Goal: Transaction & Acquisition: Purchase product/service

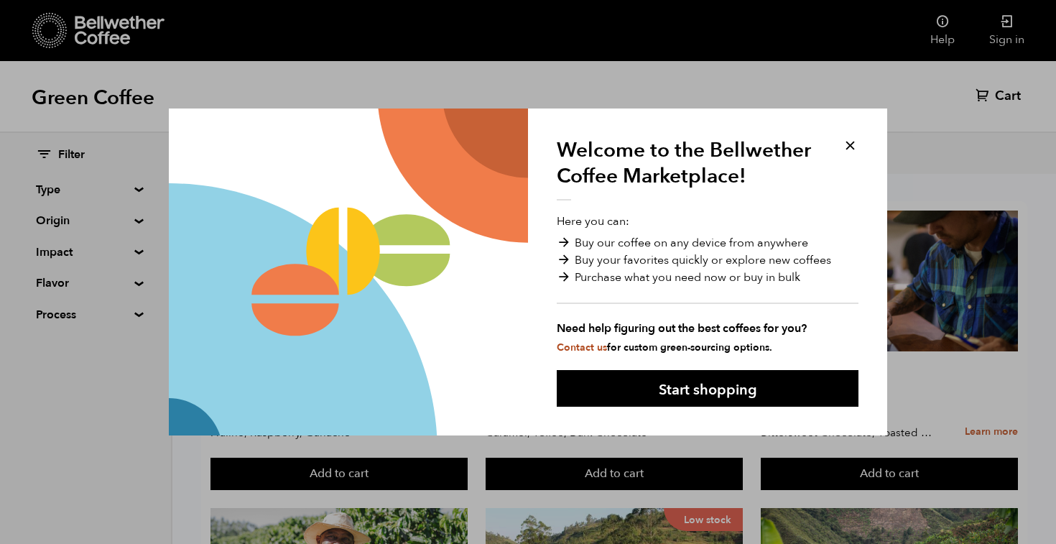
click at [724, 390] on button "Start shopping" at bounding box center [708, 388] width 302 height 37
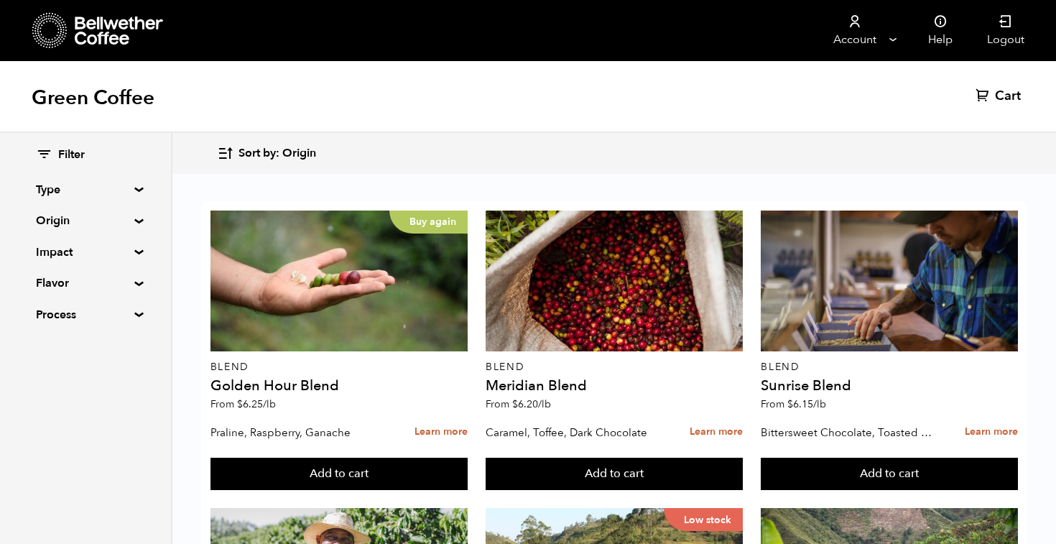
click at [412, 474] on button "Add to cart" at bounding box center [339, 474] width 257 height 33
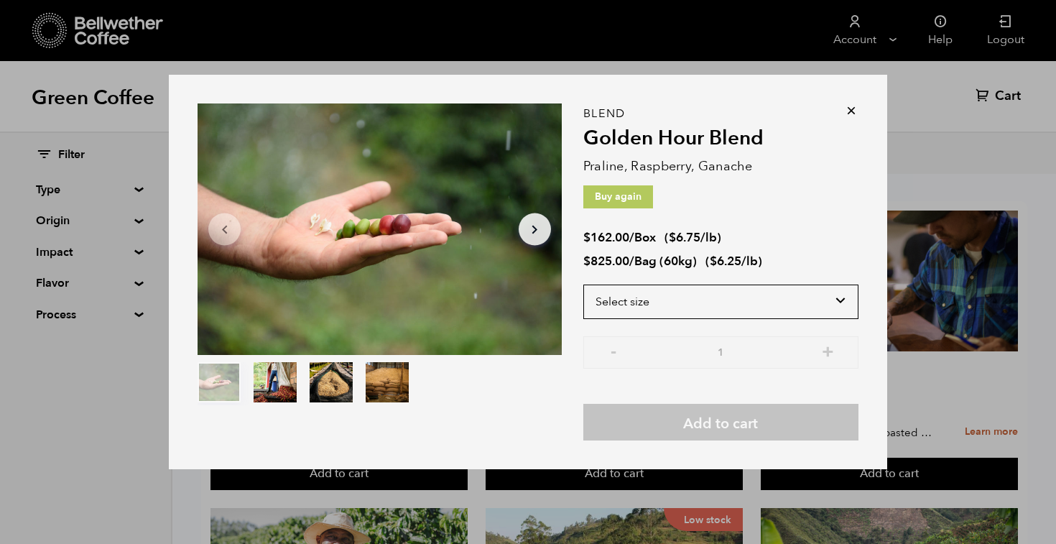
select select "bag-3"
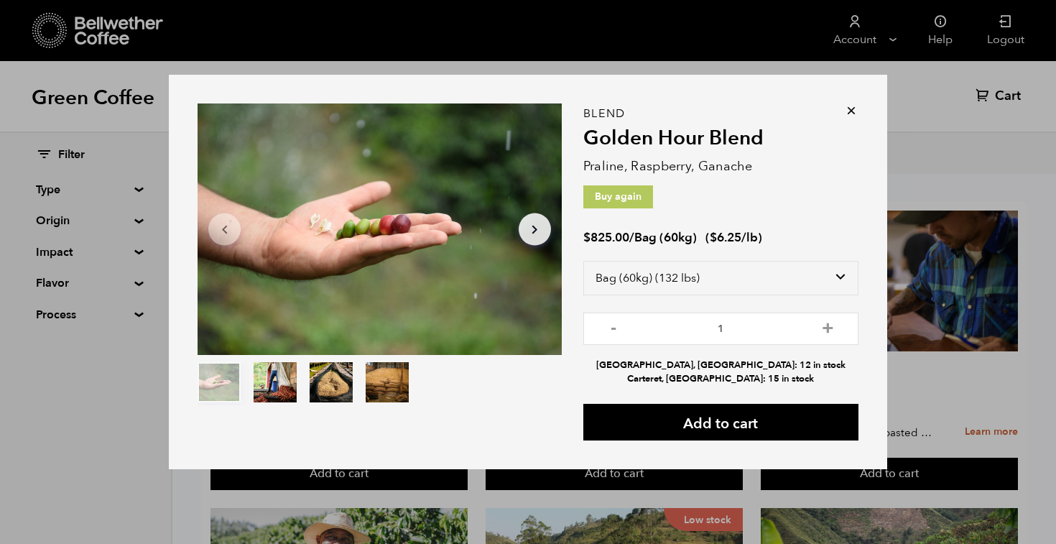
click at [728, 415] on button "Add to cart" at bounding box center [720, 422] width 275 height 37
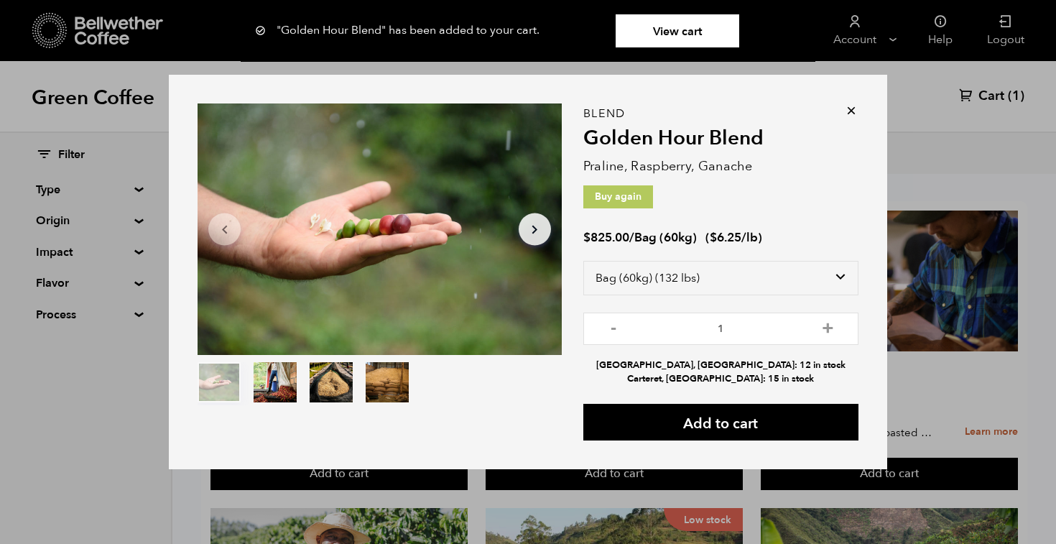
click at [850, 114] on icon at bounding box center [851, 110] width 14 height 14
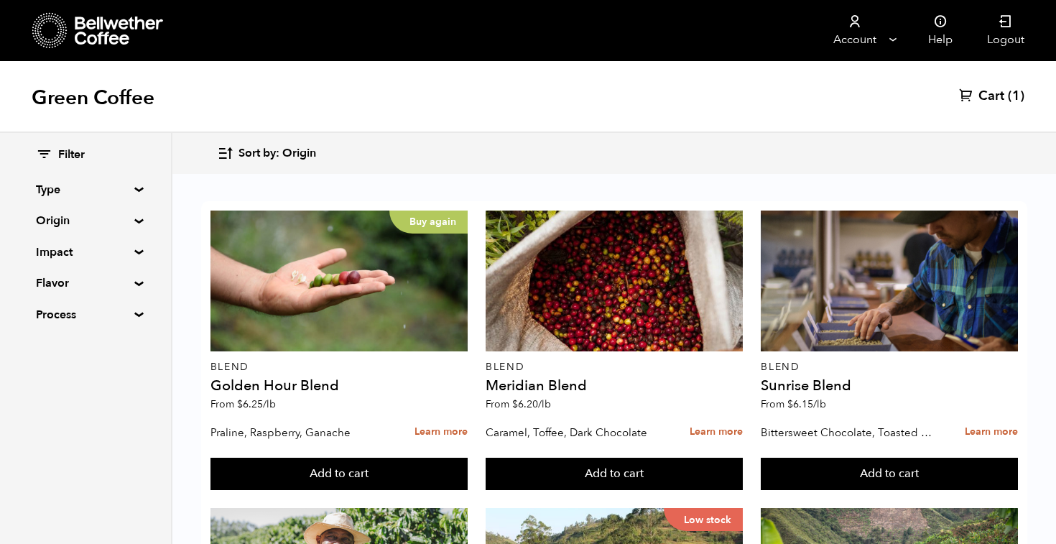
click at [135, 218] on summary "Origin" at bounding box center [85, 220] width 99 height 17
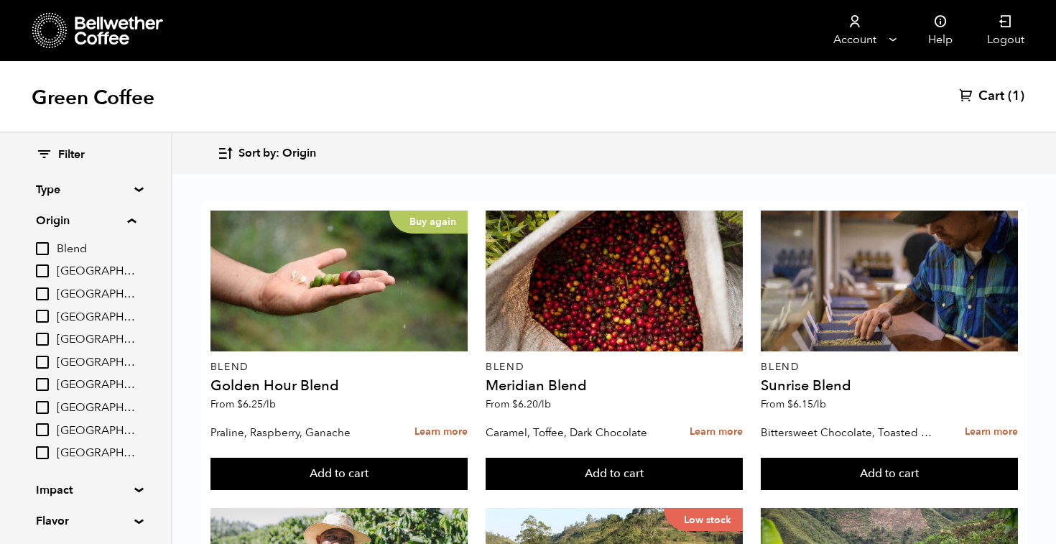
click at [43, 380] on input "Guatemala" at bounding box center [42, 384] width 13 height 13
checkbox input "true"
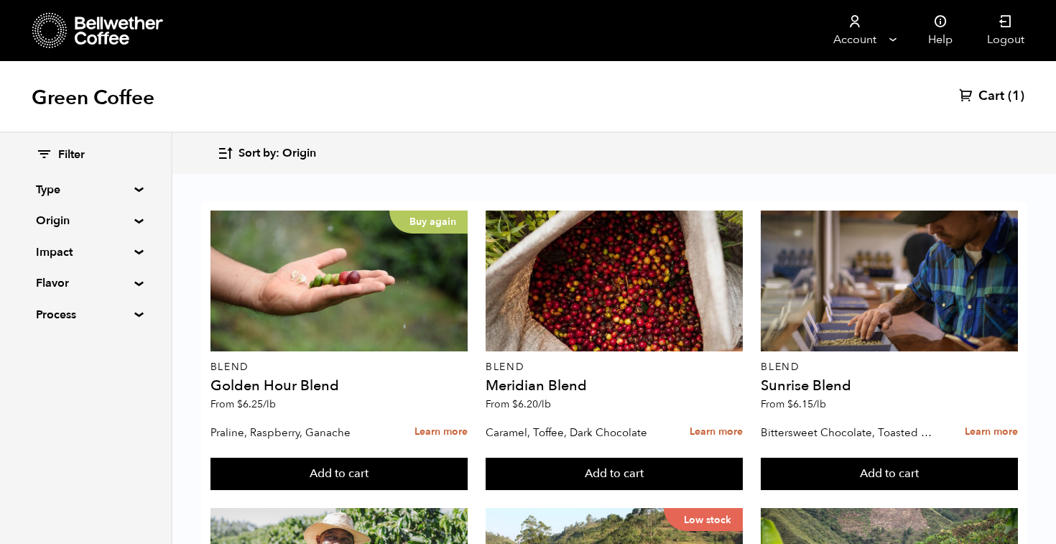
click at [133, 223] on div "Filter Type Blend Single Origin Decaf Seasonal Year Round Origin Blend Brazil B…" at bounding box center [85, 235] width 171 height 205
click at [133, 215] on div "Filter Type Blend Single Origin Decaf Seasonal Year Round Origin Blend Brazil B…" at bounding box center [85, 235] width 171 height 205
click at [134, 218] on summary "Origin" at bounding box center [85, 220] width 99 height 17
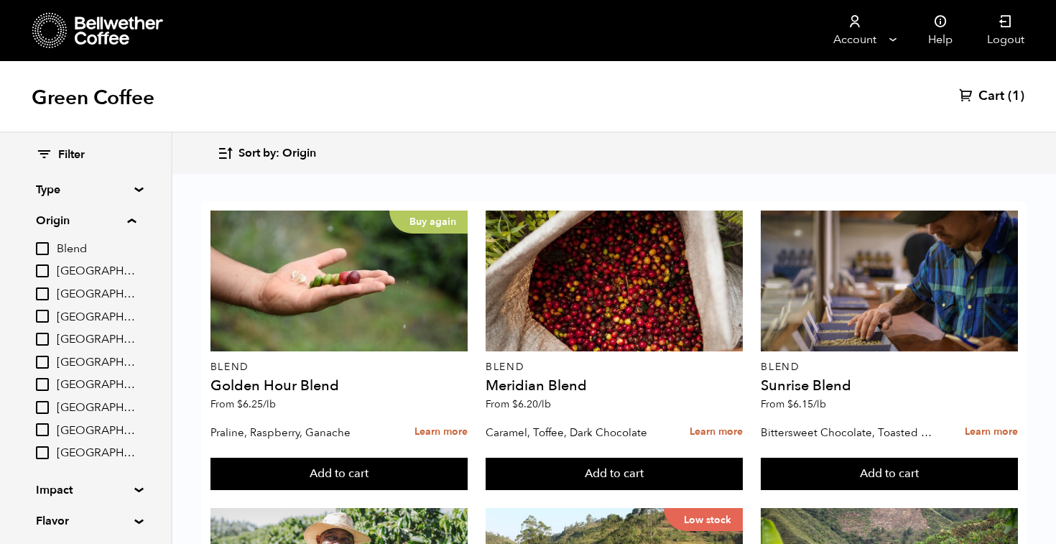
click at [45, 378] on input "[GEOGRAPHIC_DATA]" at bounding box center [42, 384] width 13 height 13
checkbox input "true"
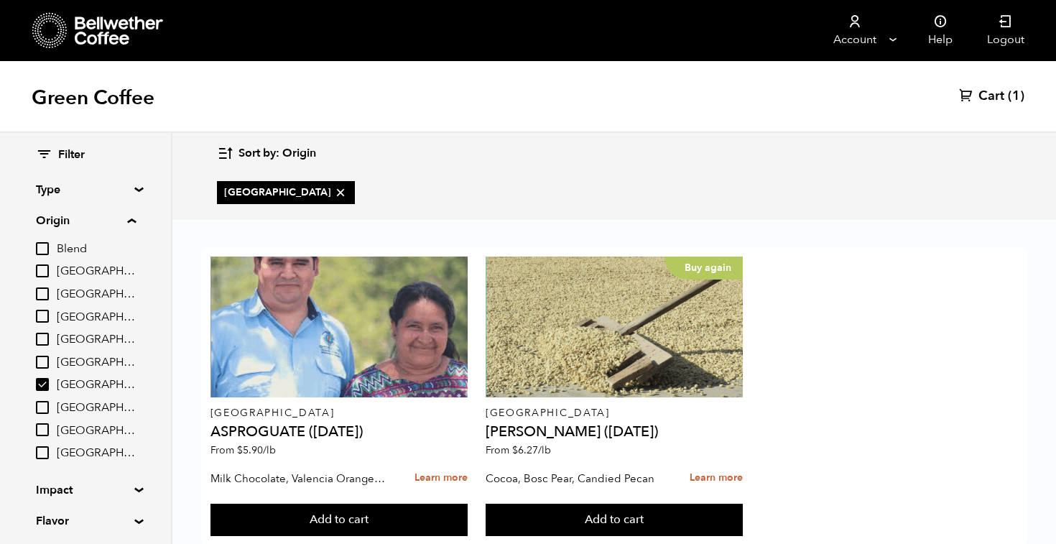
click at [823, 460] on div "Guatemala ASPROGUATE (JUN 25) From $ 5.90 /lb Milk Chocolate, Valencia Orange, …" at bounding box center [614, 396] width 826 height 298
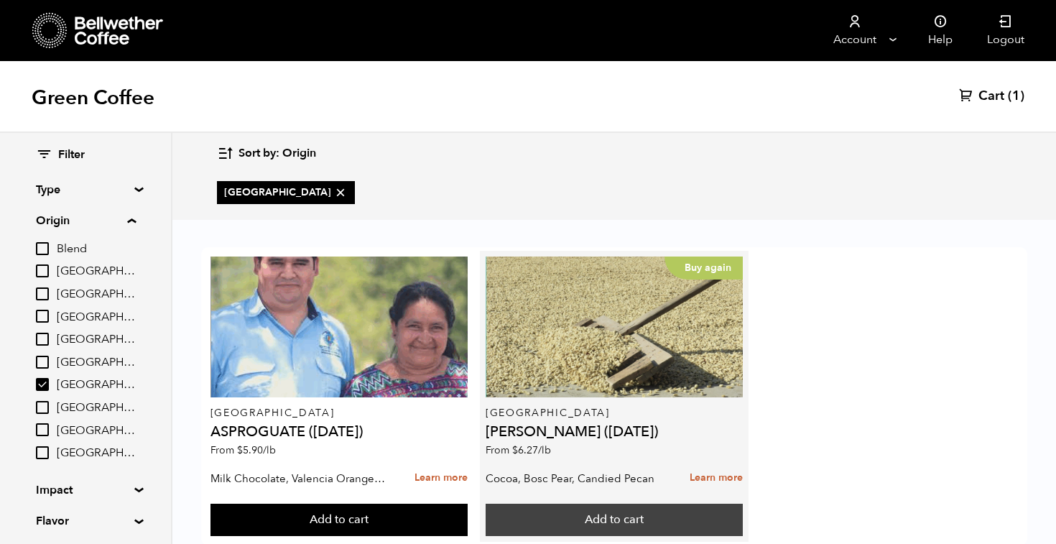
scroll to position [37, 0]
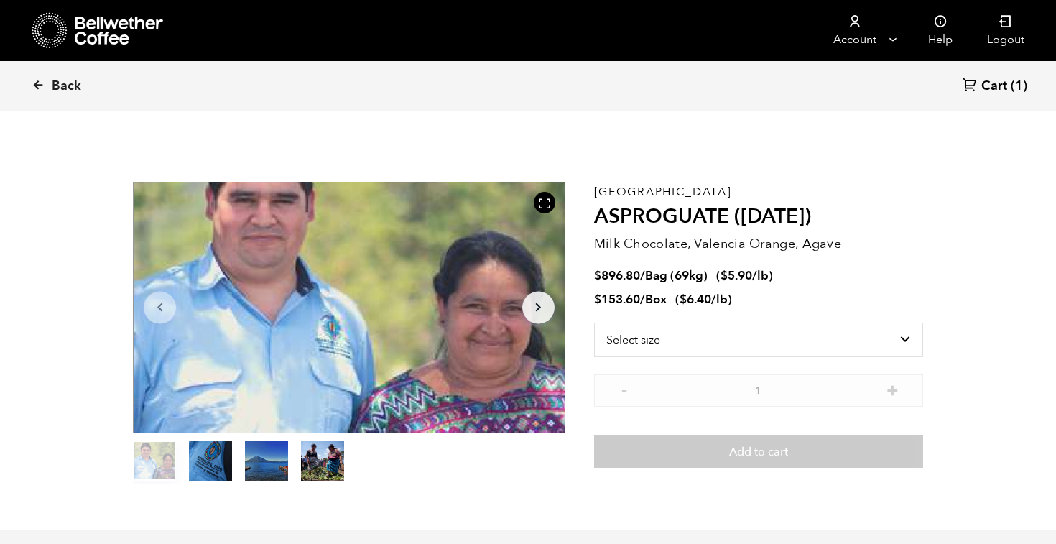
scroll to position [625, 765]
select select "bag-2"
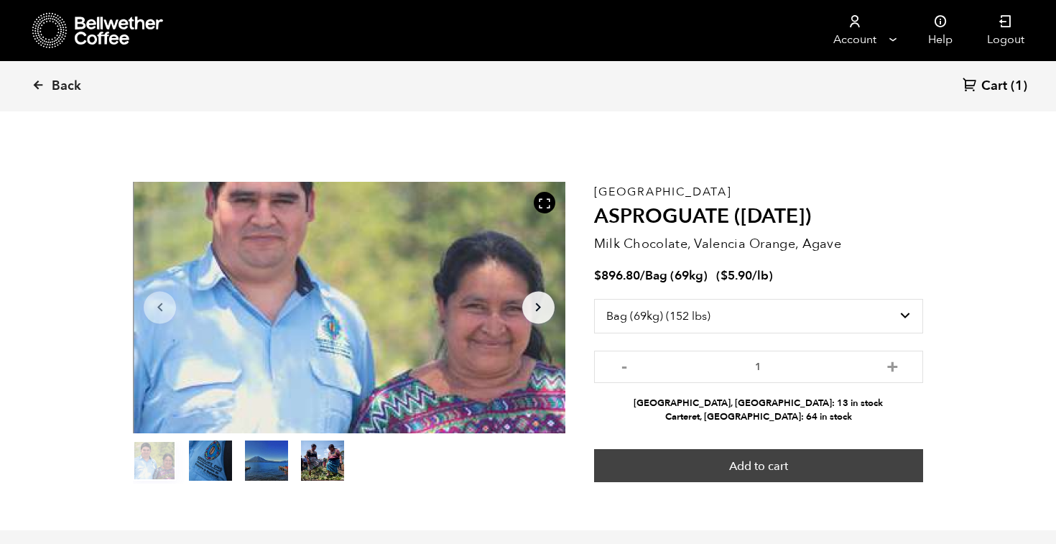
click at [782, 463] on button "Add to cart" at bounding box center [758, 465] width 329 height 33
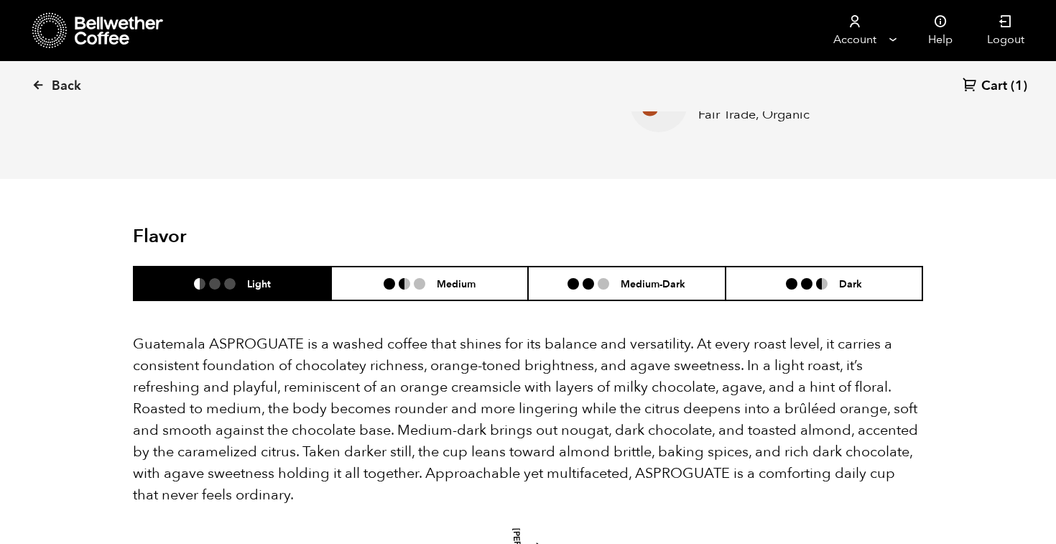
scroll to position [816, 0]
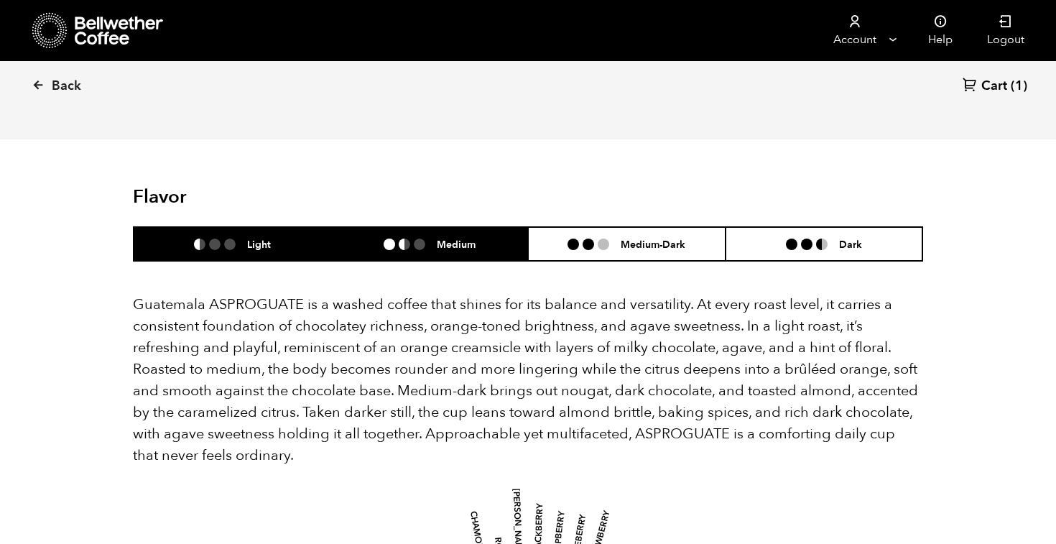
click at [436, 251] on li "Medium" at bounding box center [430, 244] width 198 height 34
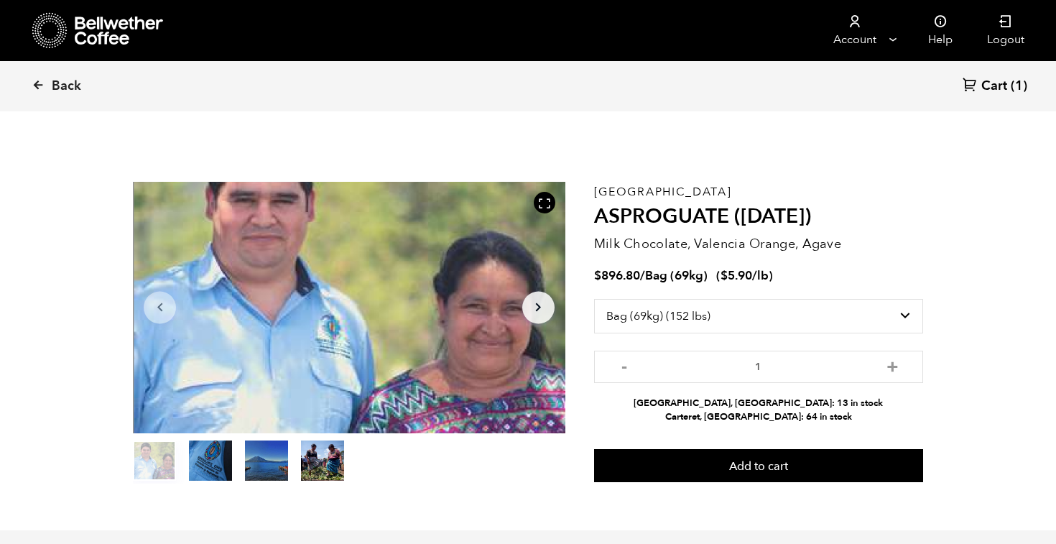
scroll to position [0, 0]
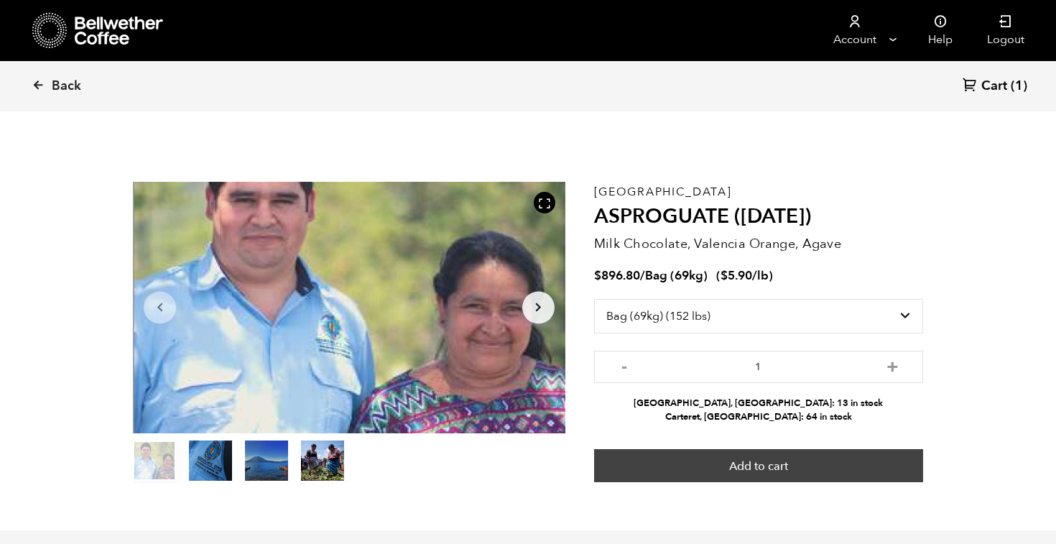
click at [789, 468] on button "Add to cart" at bounding box center [758, 465] width 329 height 33
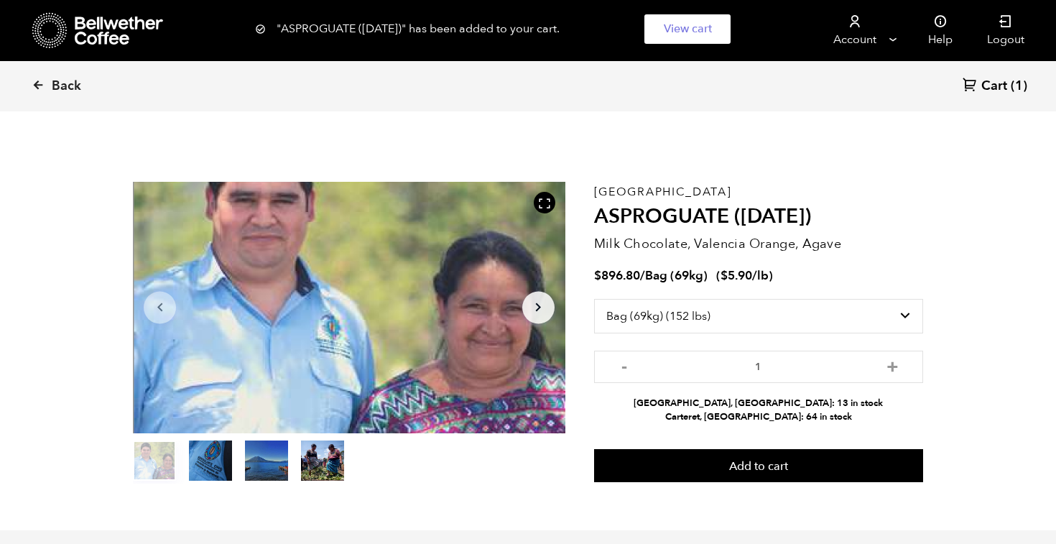
click at [1000, 86] on span "Cart" at bounding box center [995, 86] width 26 height 17
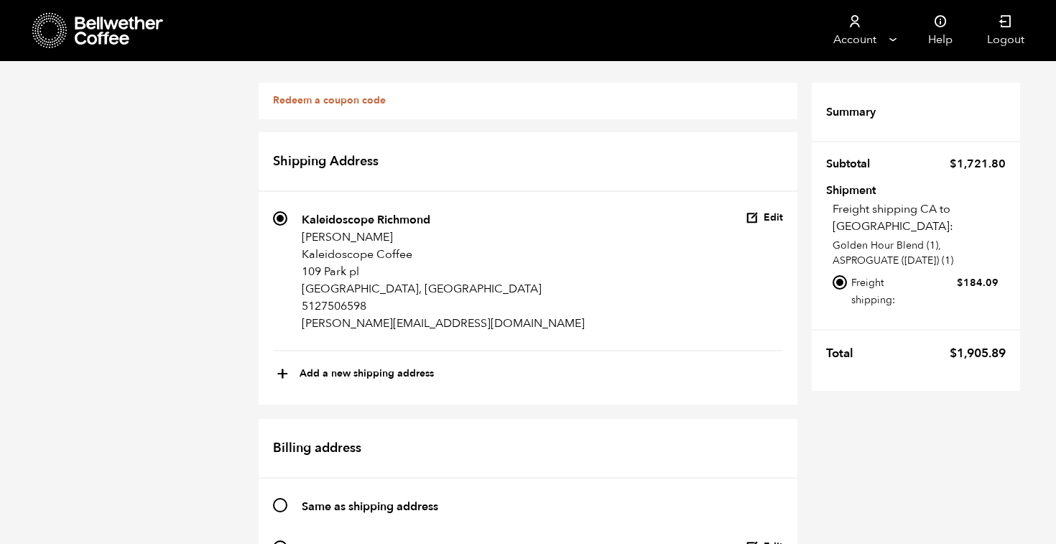
scroll to position [290, 0]
click at [834, 320] on input "Local pickup - [GEOGRAPHIC_DATA], [GEOGRAPHIC_DATA]" at bounding box center [840, 327] width 14 height 14
radio input "true"
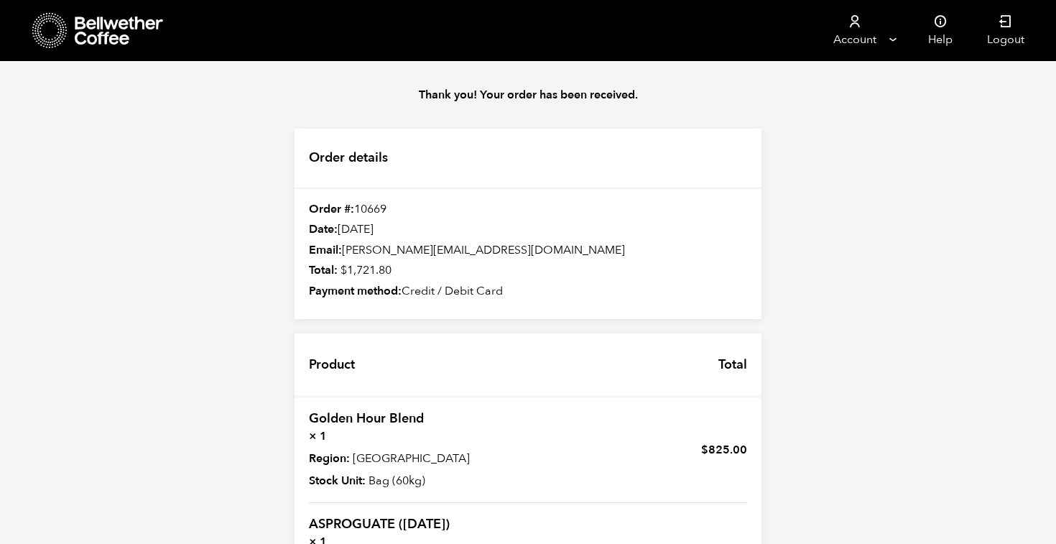
click at [920, 165] on div "Thank you! Your order has been received. Order details Order #: 10669 Date: [DA…" at bounding box center [528, 425] width 1056 height 728
